Goal: Information Seeking & Learning: Learn about a topic

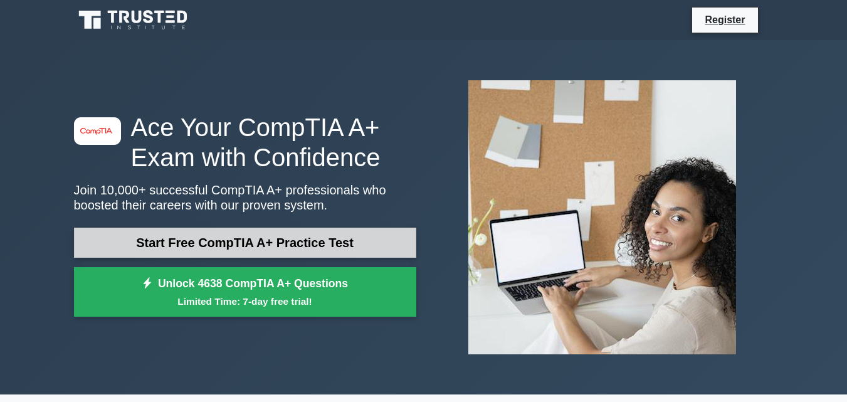
click at [234, 243] on link "Start Free CompTIA A+ Practice Test" at bounding box center [245, 243] width 342 height 30
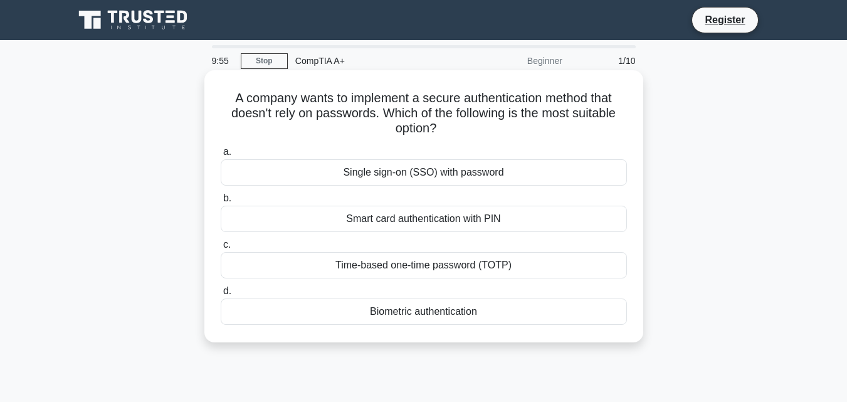
click at [436, 174] on div "Single sign-on (SSO) with password" at bounding box center [424, 172] width 406 height 26
click at [221, 156] on input "a. Single sign-on (SSO) with password" at bounding box center [221, 152] width 0 height 8
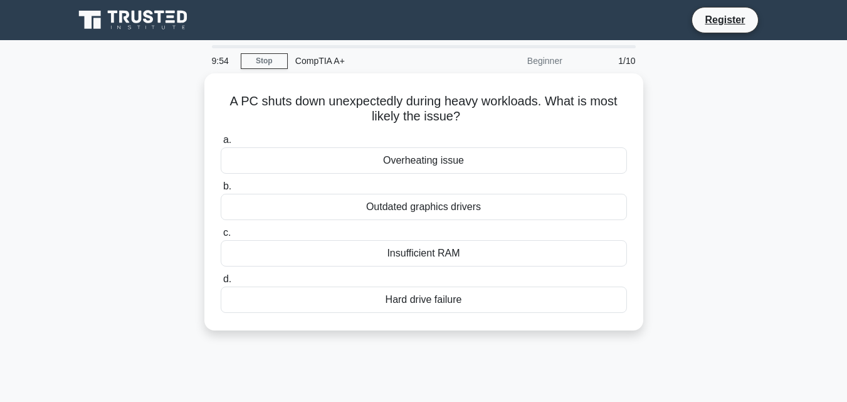
click at [436, 174] on div "a. Overheating issue b. Outdated graphics drivers c." at bounding box center [423, 223] width 421 height 186
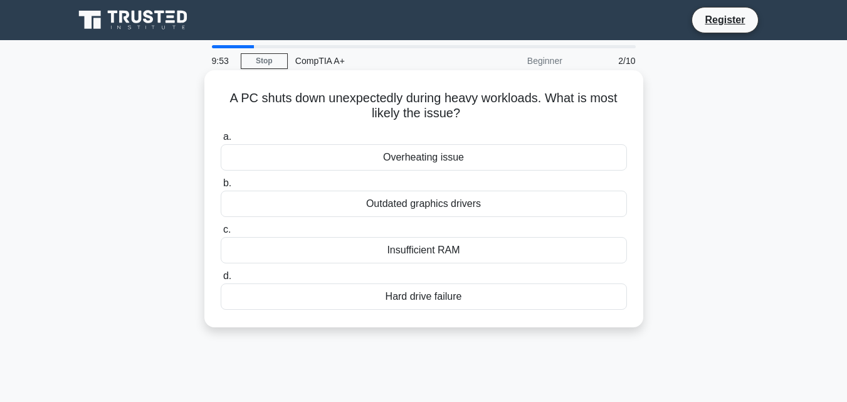
click at [423, 163] on div "Overheating issue" at bounding box center [424, 157] width 406 height 26
click at [221, 141] on input "a. Overheating issue" at bounding box center [221, 137] width 0 height 8
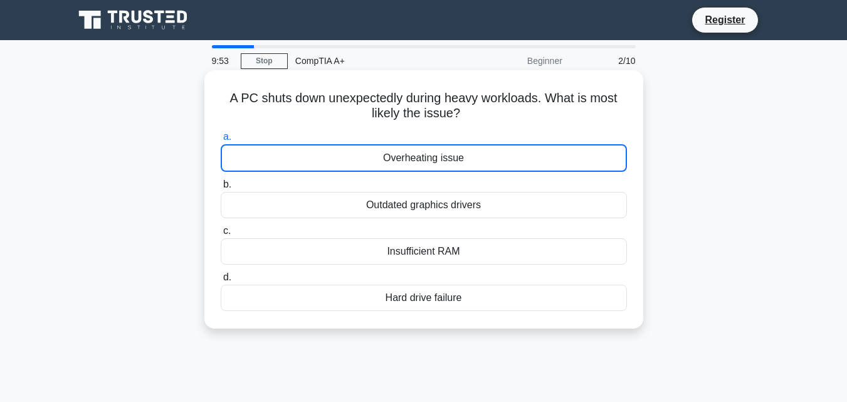
click at [423, 163] on div "Overheating issue" at bounding box center [424, 158] width 406 height 28
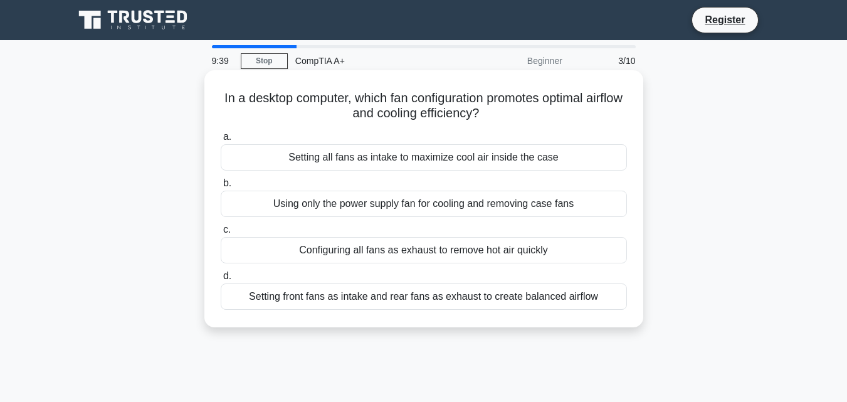
click at [496, 159] on div "Setting all fans as intake to maximize cool air inside the case" at bounding box center [424, 157] width 406 height 26
click at [221, 141] on input "a. Setting all fans as intake to maximize cool air inside the case" at bounding box center [221, 137] width 0 height 8
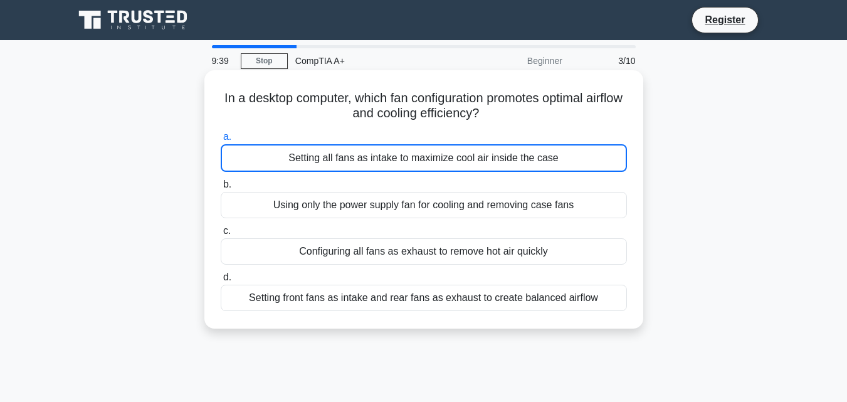
click at [496, 159] on div "Setting all fans as intake to maximize cool air inside the case" at bounding box center [424, 158] width 406 height 28
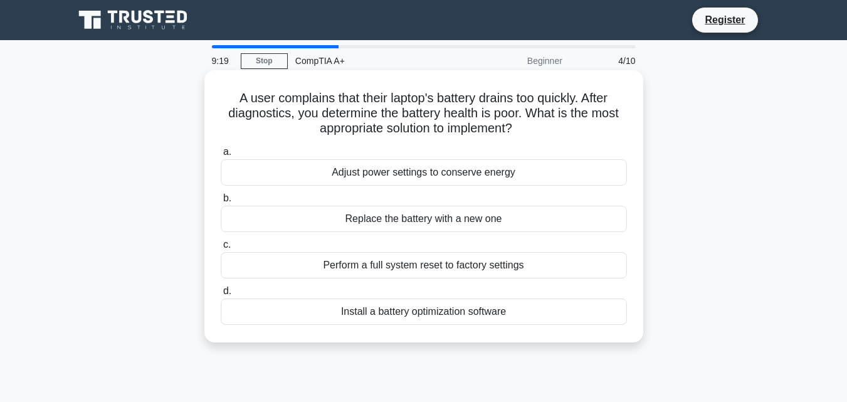
click at [497, 177] on div "Adjust power settings to conserve energy" at bounding box center [424, 172] width 406 height 26
click at [221, 156] on input "a. Adjust power settings to conserve energy" at bounding box center [221, 152] width 0 height 8
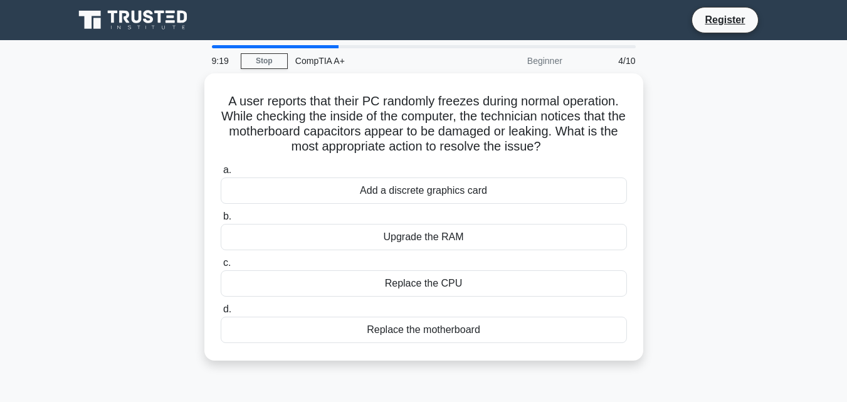
click at [497, 177] on label "a. Add a discrete graphics card" at bounding box center [424, 182] width 406 height 41
click at [221, 174] on input "a. Add a discrete graphics card" at bounding box center [221, 170] width 0 height 8
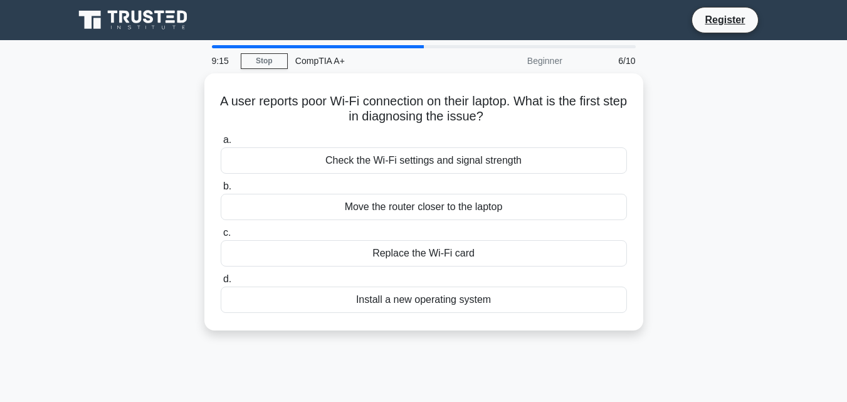
click at [497, 179] on label "b. Move the router closer to the laptop" at bounding box center [424, 199] width 406 height 41
click at [221, 182] on input "b. Move the router closer to the laptop" at bounding box center [221, 186] width 0 height 8
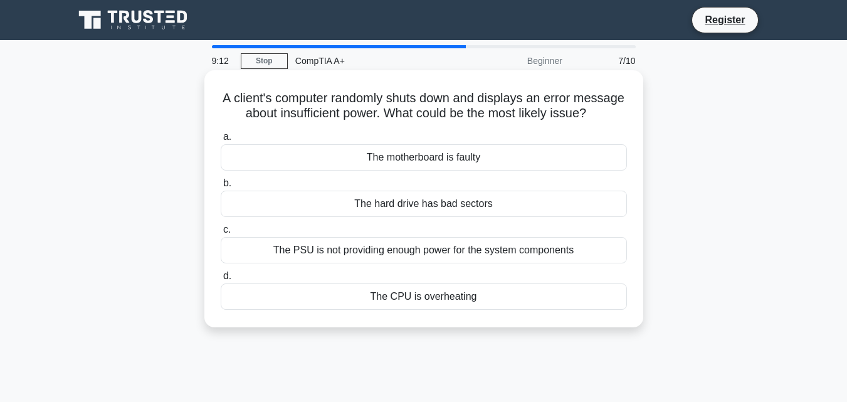
click at [501, 169] on div "The motherboard is faulty" at bounding box center [424, 157] width 406 height 26
click at [221, 141] on input "a. The motherboard is faulty" at bounding box center [221, 137] width 0 height 8
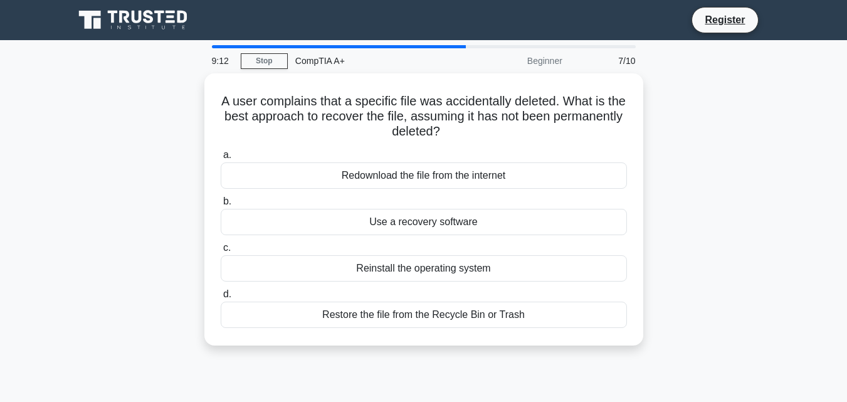
click at [501, 169] on div "Redownload the file from the internet" at bounding box center [424, 175] width 406 height 26
click at [221, 159] on input "a. Redownload the file from the internet" at bounding box center [221, 155] width 0 height 8
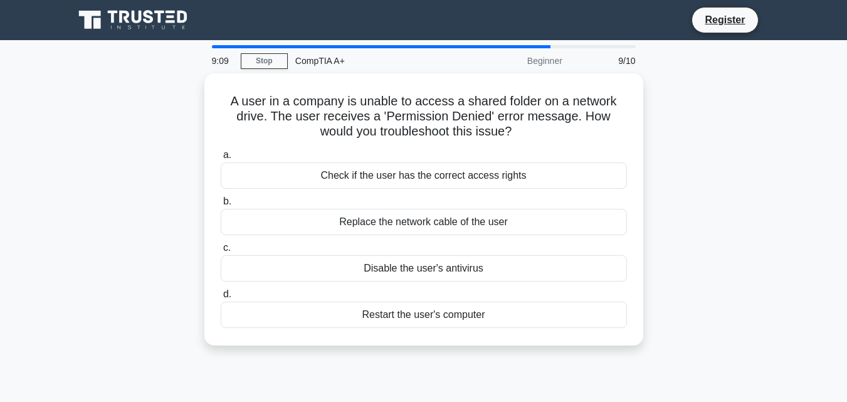
click at [501, 169] on div "Check if the user has the correct access rights" at bounding box center [424, 175] width 406 height 26
click at [221, 159] on input "a. Check if the user has the correct access rights" at bounding box center [221, 155] width 0 height 8
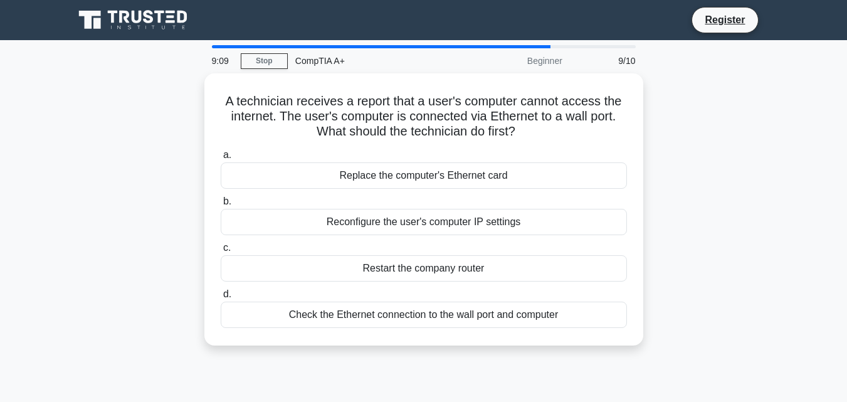
click at [501, 169] on div "Replace the computer's Ethernet card" at bounding box center [424, 175] width 406 height 26
click at [221, 159] on input "a. Replace the computer's Ethernet card" at bounding box center [221, 155] width 0 height 8
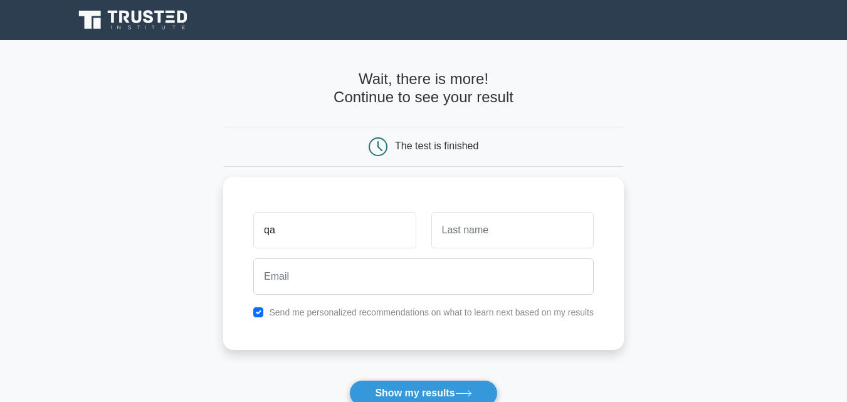
type input "q"
type input "[PERSON_NAME]"
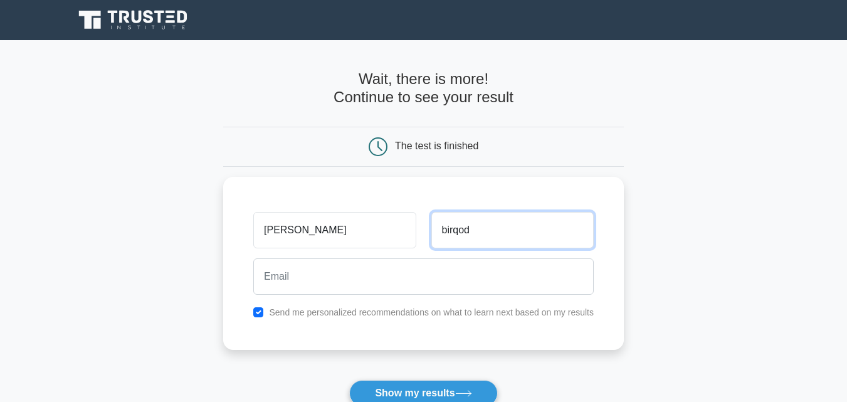
type input "birqod"
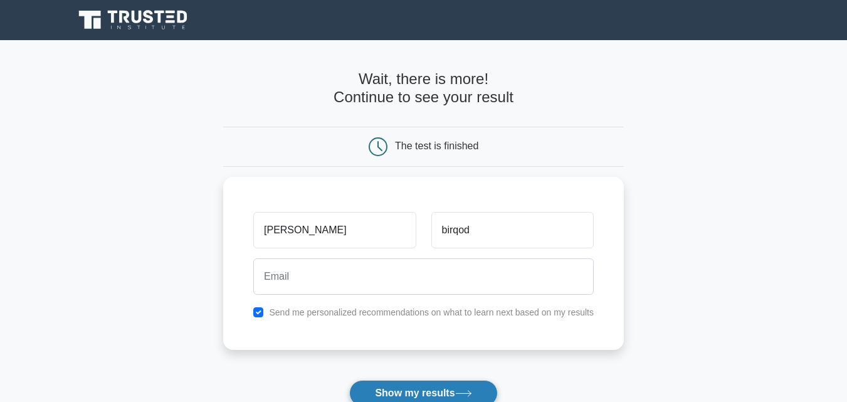
click at [441, 392] on button "Show my results" at bounding box center [423, 393] width 148 height 26
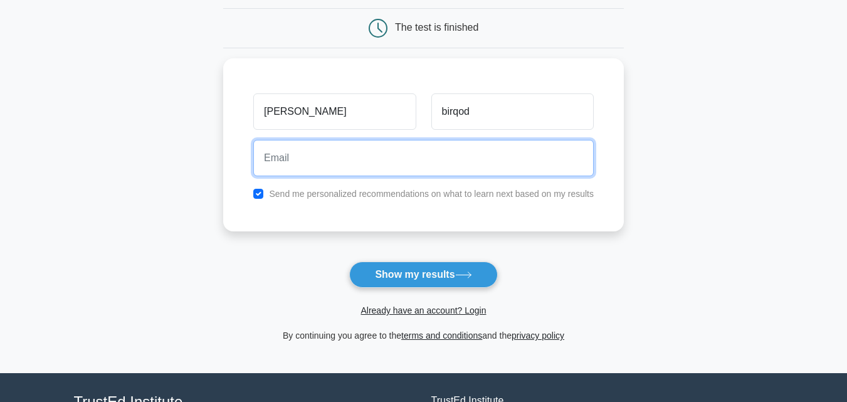
scroll to position [142, 0]
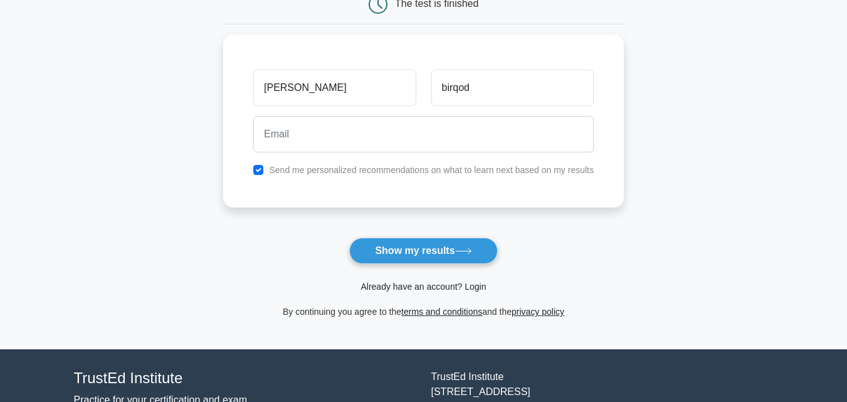
click at [405, 289] on link "Already have an account? Login" at bounding box center [422, 286] width 125 height 10
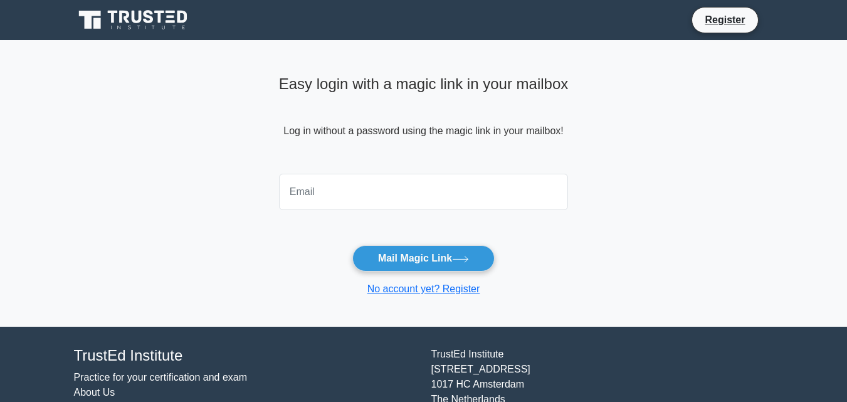
click at [405, 289] on link "No account yet? Register" at bounding box center [423, 288] width 113 height 11
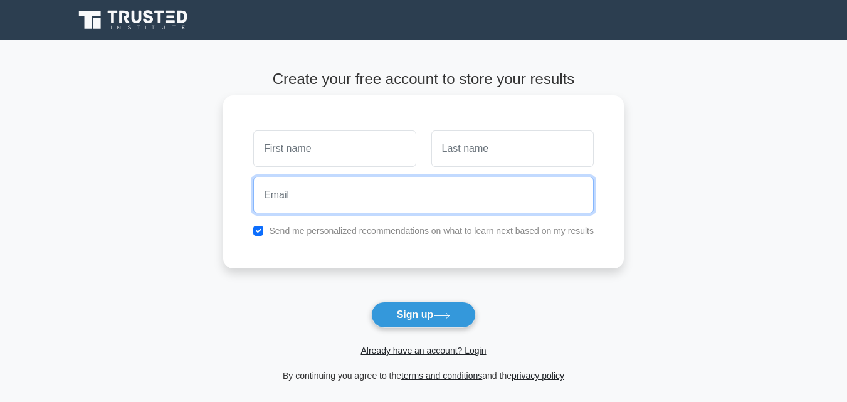
click at [444, 201] on input "email" at bounding box center [423, 195] width 340 height 36
type input "[DOMAIN_NAME][EMAIL_ADDRESS][DOMAIN_NAME]"
click at [371, 301] on button "Sign up" at bounding box center [423, 314] width 105 height 26
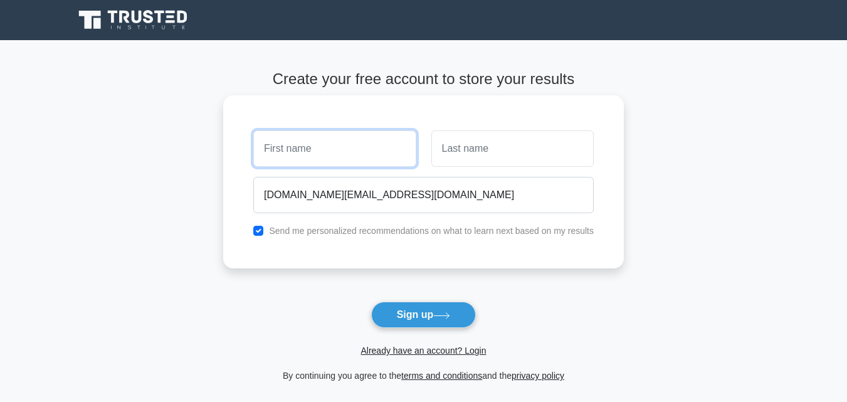
click at [349, 147] on input "text" at bounding box center [334, 148] width 162 height 36
drag, startPoint x: 349, startPoint y: 147, endPoint x: 453, endPoint y: 153, distance: 103.6
click at [453, 153] on div at bounding box center [423, 148] width 355 height 46
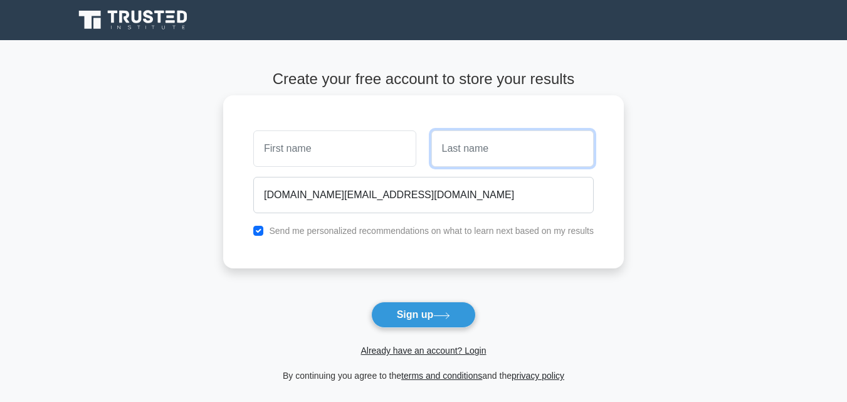
click at [453, 153] on input "text" at bounding box center [512, 148] width 162 height 36
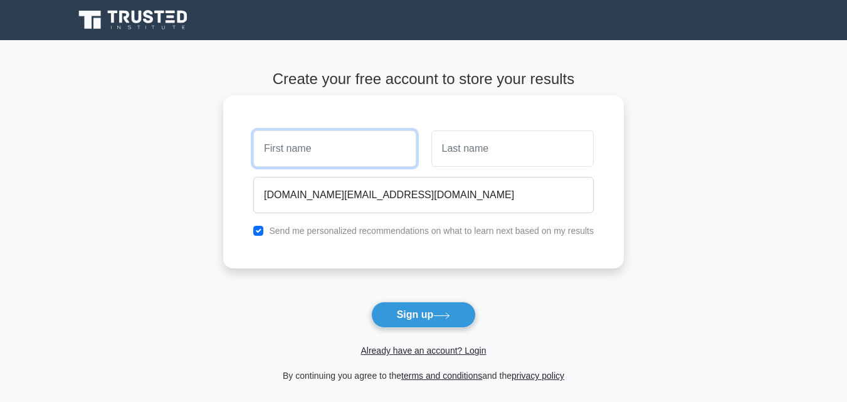
click at [371, 159] on input "text" at bounding box center [334, 148] width 162 height 36
type input "abdalla"
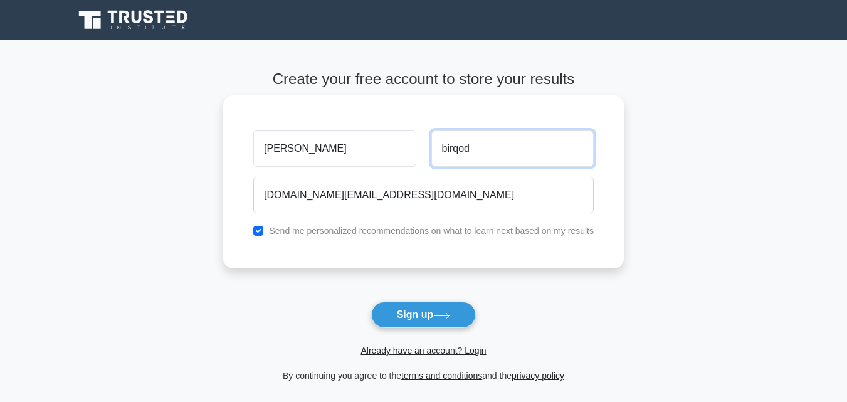
type input "birqod"
click at [371, 301] on button "Sign up" at bounding box center [423, 314] width 105 height 26
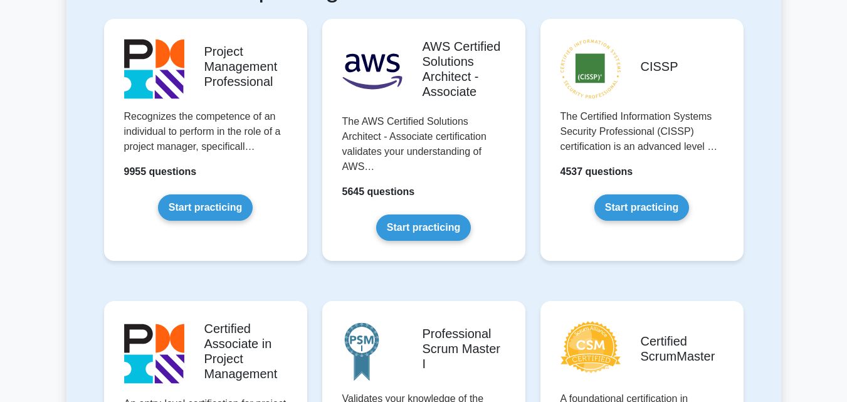
scroll to position [280, 0]
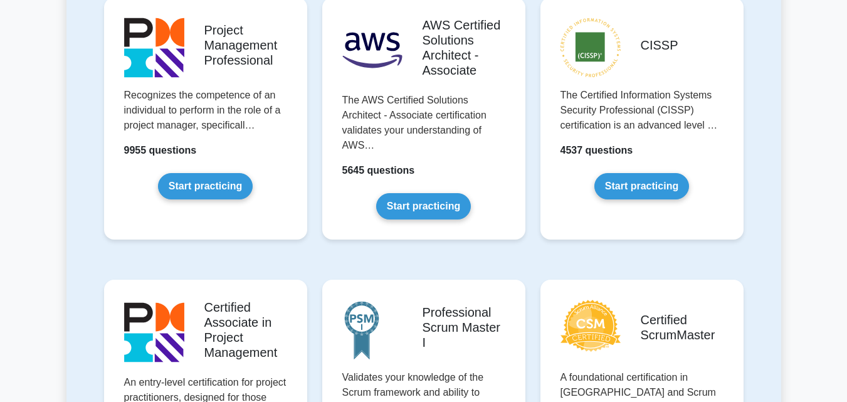
drag, startPoint x: 850, startPoint y: 39, endPoint x: 855, endPoint y: 65, distance: 25.7
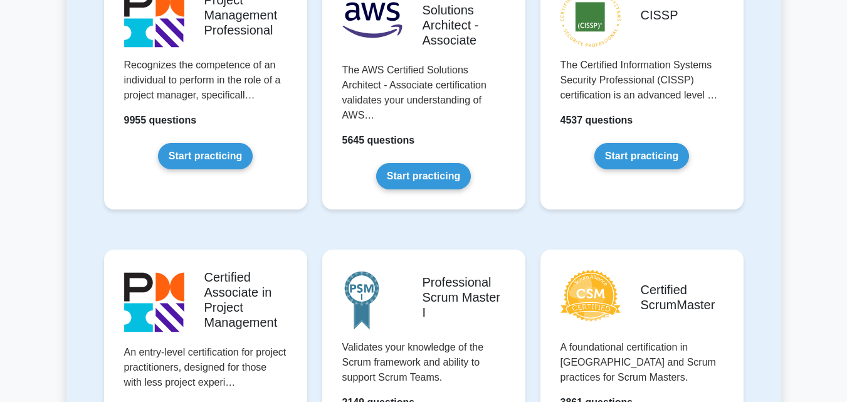
scroll to position [0, 0]
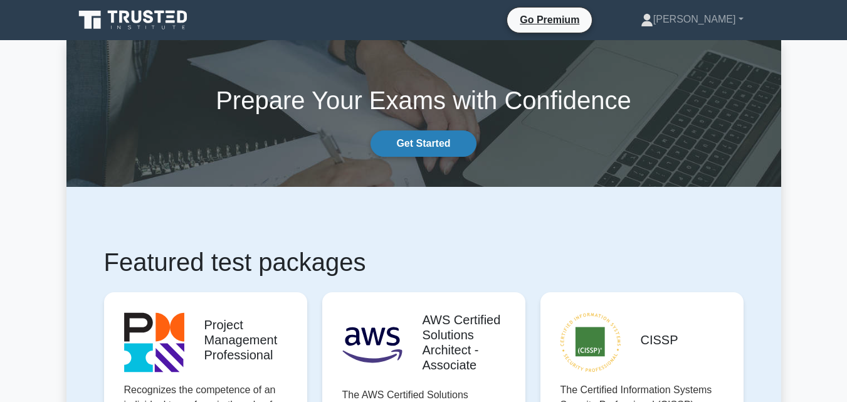
click at [453, 148] on link "Get Started" at bounding box center [422, 143] width 105 height 26
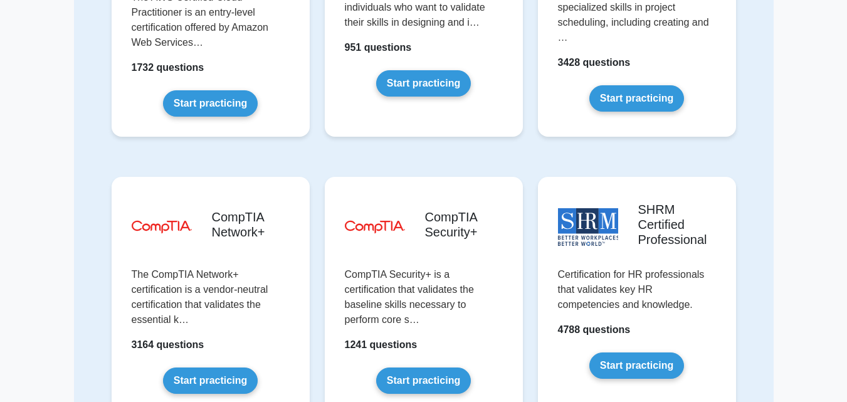
scroll to position [2221, 0]
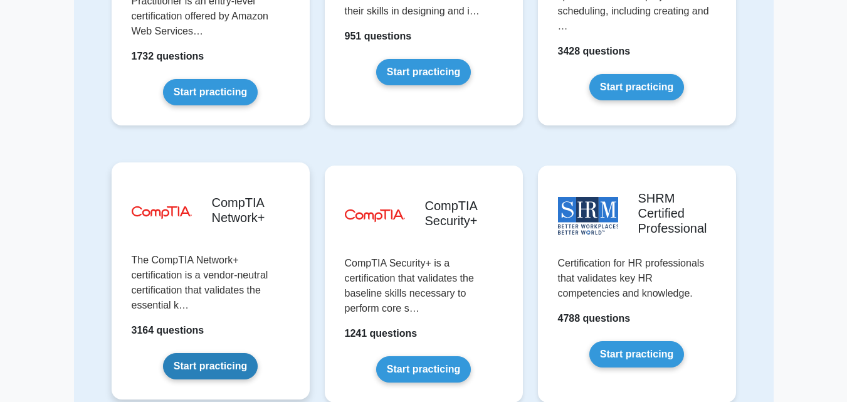
click at [214, 357] on link "Start practicing" at bounding box center [210, 366] width 95 height 26
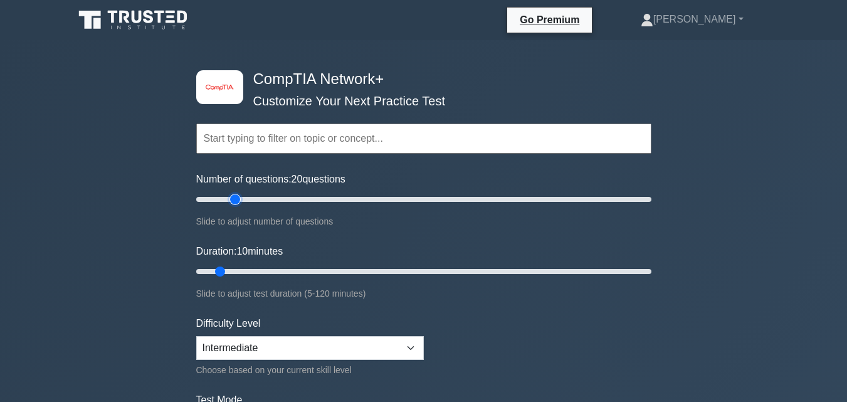
drag, startPoint x: 212, startPoint y: 196, endPoint x: 236, endPoint y: 201, distance: 24.3
click at [236, 201] on input "Number of questions: 20 questions" at bounding box center [423, 199] width 455 height 15
drag, startPoint x: 236, startPoint y: 201, endPoint x: 203, endPoint y: 211, distance: 34.7
type input "5"
click at [203, 207] on input "Number of questions: 5 questions" at bounding box center [423, 199] width 455 height 15
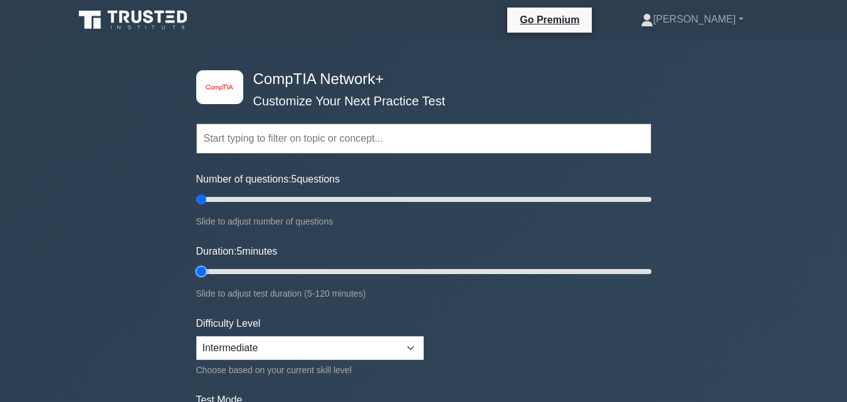
drag, startPoint x: 222, startPoint y: 271, endPoint x: 189, endPoint y: 274, distance: 33.4
click at [196, 274] on input "Duration: 5 minutes" at bounding box center [423, 271] width 455 height 15
click at [377, 276] on input "Duration: 50 minutes" at bounding box center [423, 271] width 455 height 15
click at [333, 276] on input "Duration: 40 minutes" at bounding box center [423, 271] width 455 height 15
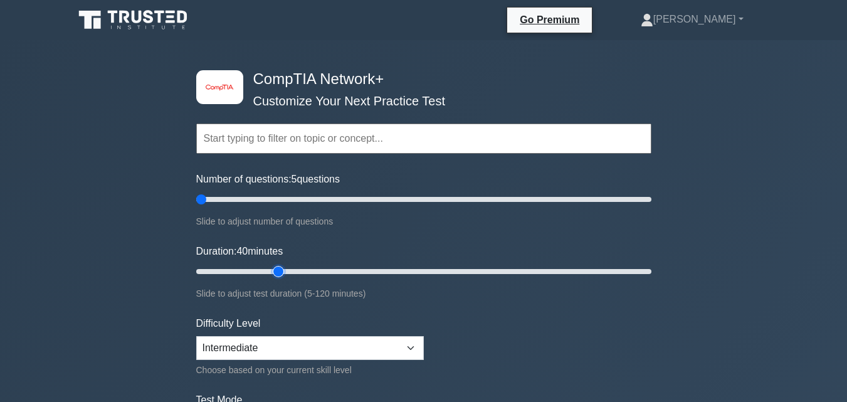
click at [286, 271] on input "Duration: 40 minutes" at bounding box center [423, 271] width 455 height 15
click at [264, 269] on input "Duration: 20 minutes" at bounding box center [423, 271] width 455 height 15
type input "15"
click at [239, 269] on input "Duration: 15 minutes" at bounding box center [423, 271] width 455 height 15
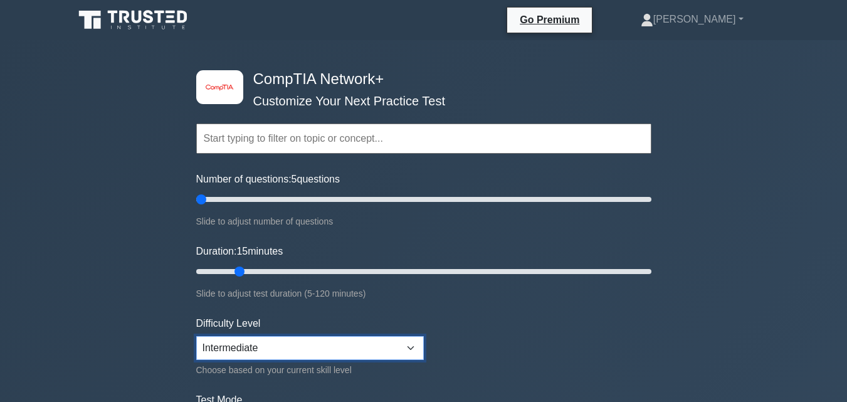
click at [406, 344] on select "Beginner Intermediate Expert" at bounding box center [310, 348] width 228 height 24
click at [196, 336] on select "Beginner Intermediate Expert" at bounding box center [310, 348] width 228 height 24
drag, startPoint x: 407, startPoint y: 342, endPoint x: 375, endPoint y: 301, distance: 51.7
click at [375, 301] on form "Topics Networking Concepts Infrastructure Network Operations Network Security N…" at bounding box center [423, 278] width 455 height 387
select select "beginner"
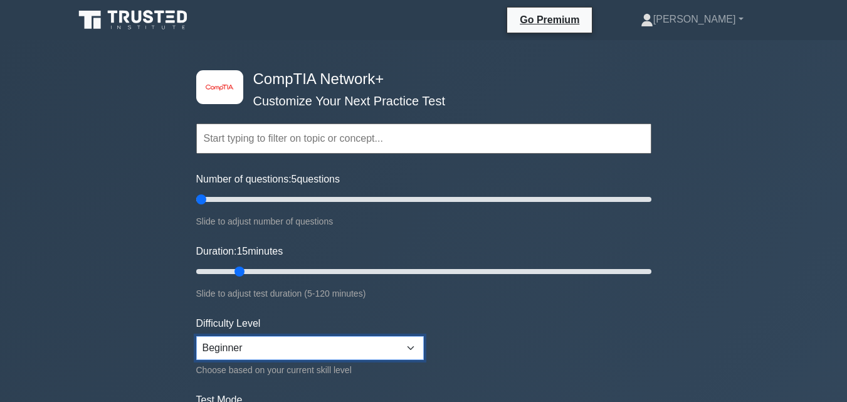
click at [196, 336] on select "Beginner Intermediate Expert" at bounding box center [310, 348] width 228 height 24
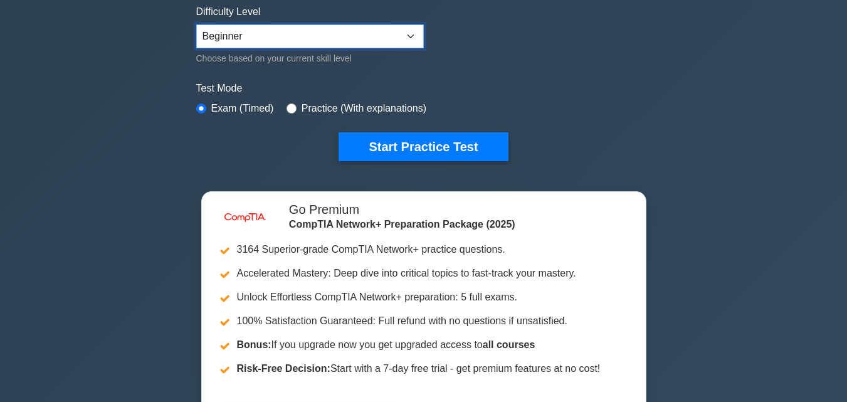
scroll to position [318, 0]
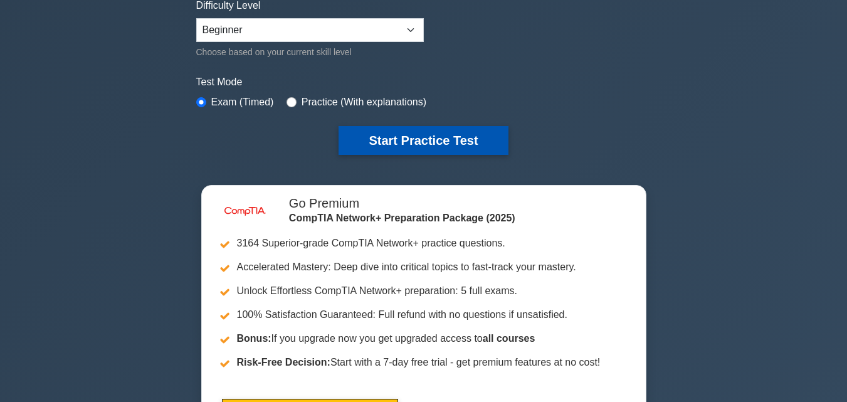
click at [442, 133] on button "Start Practice Test" at bounding box center [422, 140] width 169 height 29
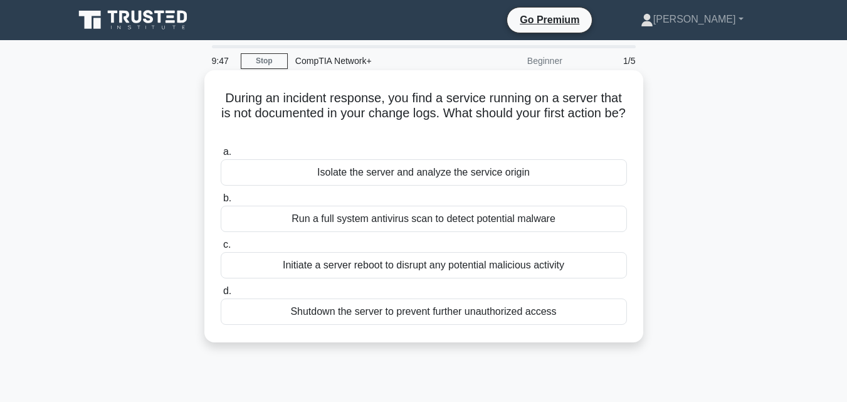
click at [308, 307] on div "Shutdown the server to prevent further unauthorized access" at bounding box center [424, 311] width 406 height 26
click at [221, 295] on input "d. Shutdown the server to prevent further unauthorized access" at bounding box center [221, 291] width 0 height 8
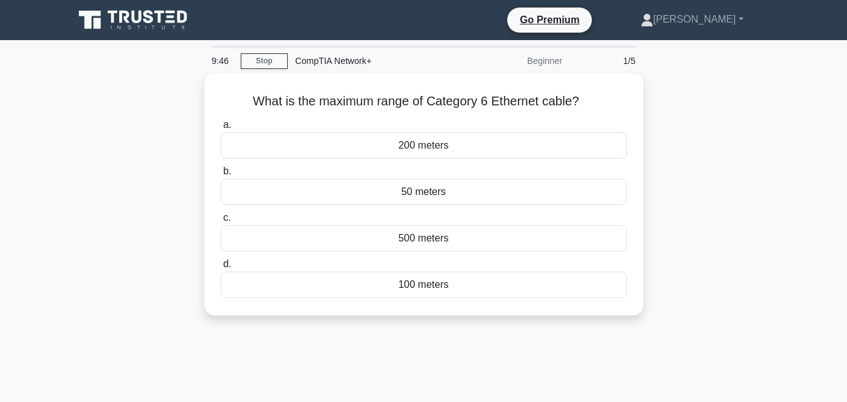
click at [308, 307] on div "What is the maximum range of Category 6 Ethernet cable? .spinner_0XTQ{transform…" at bounding box center [423, 194] width 429 height 232
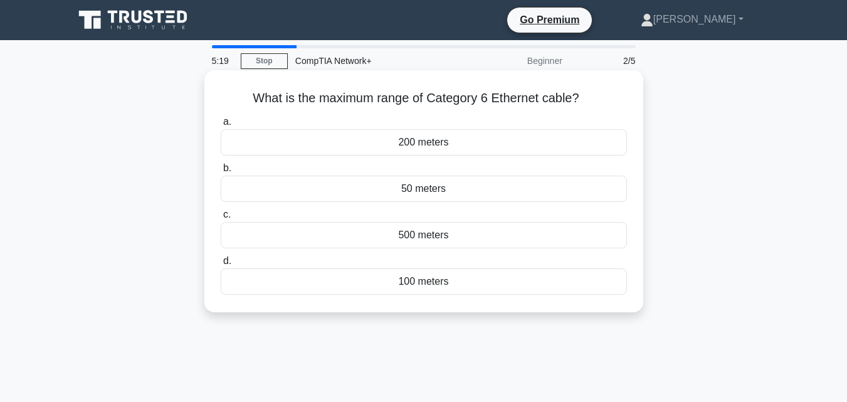
click at [422, 282] on div "100 meters" at bounding box center [424, 281] width 406 height 26
click at [221, 265] on input "d. 100 meters" at bounding box center [221, 261] width 0 height 8
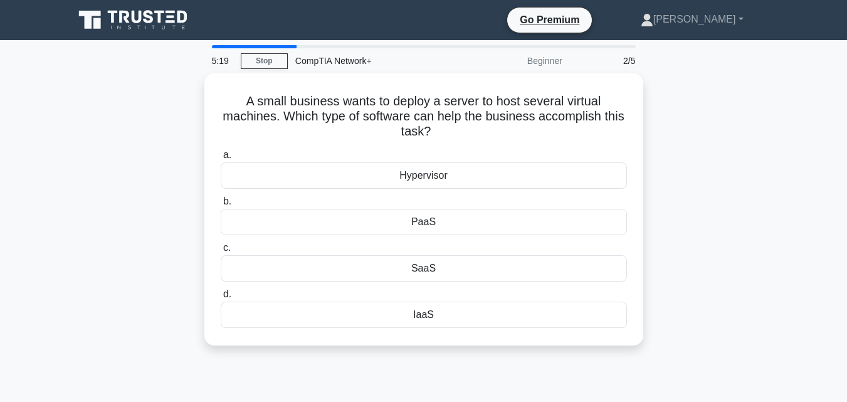
click at [422, 282] on div "a. Hypervisor b. PaaS c." at bounding box center [423, 238] width 421 height 186
click at [706, 215] on div "A small business wants to deploy a server to host several virtual machines. Whi…" at bounding box center [423, 216] width 714 height 287
